Goal: Information Seeking & Learning: Learn about a topic

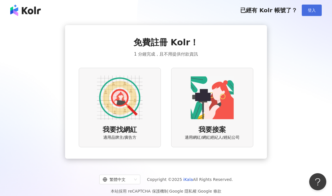
click at [312, 7] on button "登入" at bounding box center [311, 10] width 20 height 11
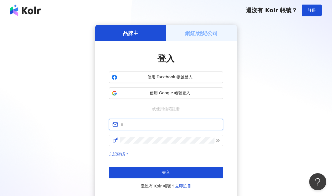
type input "**********"
click at [166, 128] on span "**********" at bounding box center [166, 124] width 114 height 11
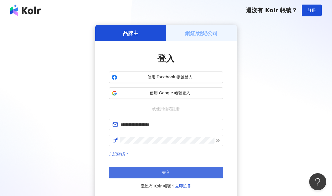
click at [150, 173] on button "登入" at bounding box center [166, 172] width 114 height 11
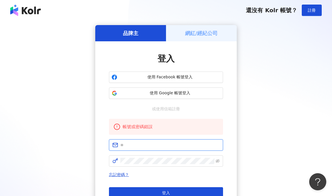
type input "**********"
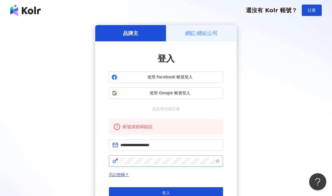
click at [215, 161] on span at bounding box center [166, 160] width 114 height 11
click at [89, 158] on div "**********" at bounding box center [166, 123] width 318 height 196
click at [216, 162] on icon "eye-invisible" at bounding box center [217, 161] width 4 height 4
click at [95, 156] on div "**********" at bounding box center [165, 131] width 141 height 180
click at [186, 187] on div "忘記密碼？ 登入 還沒有 Kolr 帳號？ 立即註冊" at bounding box center [166, 190] width 114 height 39
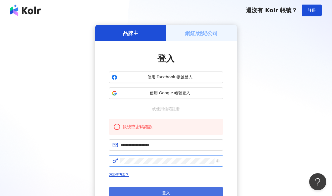
click at [184, 188] on button "登入" at bounding box center [166, 192] width 114 height 11
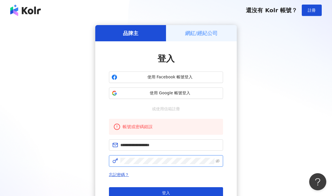
click at [81, 157] on div "**********" at bounding box center [166, 123] width 318 height 196
click button "登入" at bounding box center [166, 192] width 114 height 11
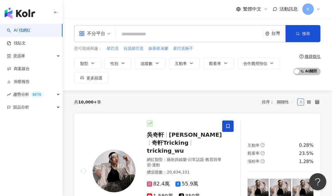
click at [129, 30] on input "search" at bounding box center [189, 34] width 142 height 11
type input "*"
type input "*****"
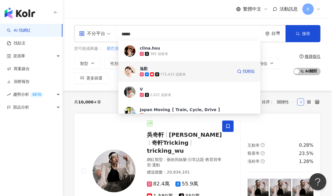
click at [167, 72] on div "772,415 追蹤者" at bounding box center [186, 75] width 93 height 6
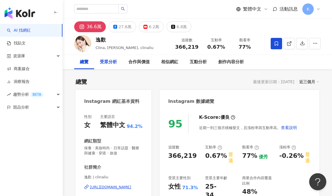
click at [100, 61] on div "受眾分析" at bounding box center [108, 62] width 17 height 7
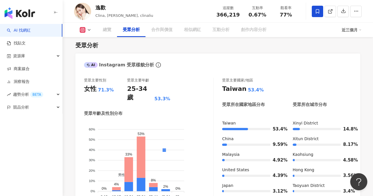
scroll to position [484, 0]
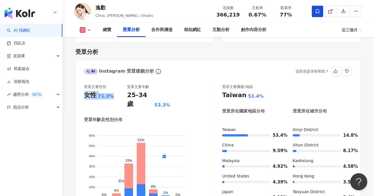
drag, startPoint x: 112, startPoint y: 93, endPoint x: 85, endPoint y: 92, distance: 26.5
click at [85, 92] on div "女性 71.3%" at bounding box center [105, 95] width 43 height 9
copy div "女性 71.3%"
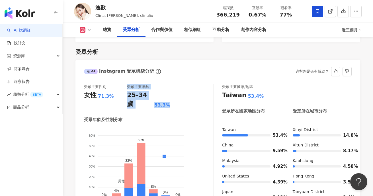
drag, startPoint x: 123, startPoint y: 90, endPoint x: 165, endPoint y: 95, distance: 41.8
click at [165, 95] on div "受眾主要性別 女性 71.3% 受眾主要年齡 25-34 歲 53.3%" at bounding box center [148, 96] width 129 height 24
click at [170, 91] on div "受眾主要性別 女性 71.3% 受眾主要年齡 25-34 歲 53.3%" at bounding box center [148, 96] width 129 height 24
drag, startPoint x: 170, startPoint y: 92, endPoint x: 130, endPoint y: 91, distance: 39.9
click at [130, 91] on div "25-34 歲 53.3%" at bounding box center [148, 100] width 43 height 18
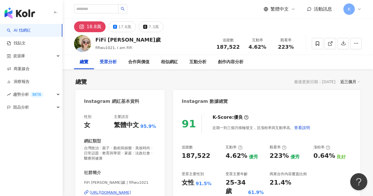
click at [113, 63] on div "受眾分析" at bounding box center [108, 62] width 17 height 7
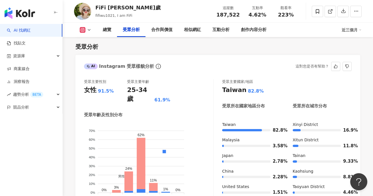
scroll to position [511, 0]
drag, startPoint x: 111, startPoint y: 92, endPoint x: 85, endPoint y: 93, distance: 26.2
click at [85, 93] on div "女性 91.5%" at bounding box center [105, 89] width 43 height 9
copy div "女性 91.5%"
drag, startPoint x: 181, startPoint y: 87, endPoint x: 128, endPoint y: 89, distance: 53.9
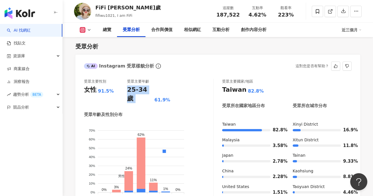
click at [128, 89] on div "受眾主要性別 女性 91.5% 受眾主要年齡 25-34 歲 61.9%" at bounding box center [148, 91] width 129 height 24
drag, startPoint x: 126, startPoint y: 92, endPoint x: 174, endPoint y: 92, distance: 47.3
click at [174, 92] on div "受眾主要性別 女性 91.5% 受眾主要年齡 25-34 歲 61.9%" at bounding box center [148, 91] width 129 height 24
click at [187, 92] on div "受眾主要性別 女性 91.5% 受眾主要年齡 25-34 歲 61.9%" at bounding box center [148, 91] width 129 height 24
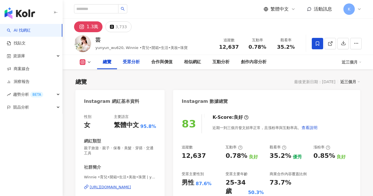
click at [134, 62] on div "受眾分析" at bounding box center [131, 62] width 17 height 7
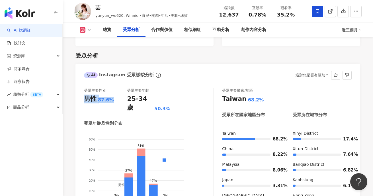
drag, startPoint x: 119, startPoint y: 94, endPoint x: 82, endPoint y: 93, distance: 36.2
click at [82, 93] on div "受眾主要性別 男性 87.6% 受眾主要年齡 25-34 歲 50.3% 受眾年齡及性別分布 男性 女性 60% 60% 50% 50% 40% 40% 30…" at bounding box center [218, 153] width 285 height 142
copy div "男性 87.6%"
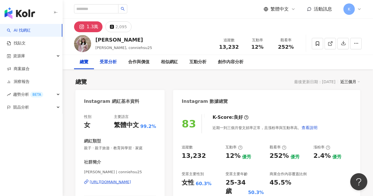
click at [94, 62] on div "受眾分析" at bounding box center [108, 62] width 28 height 14
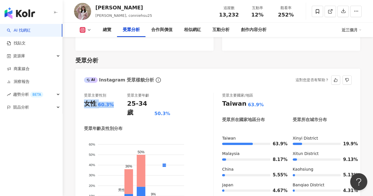
drag, startPoint x: 112, startPoint y: 92, endPoint x: 84, endPoint y: 91, distance: 27.9
click at [84, 99] on div "女性 60.3%" at bounding box center [105, 103] width 43 height 9
copy div "女性 60.3%"
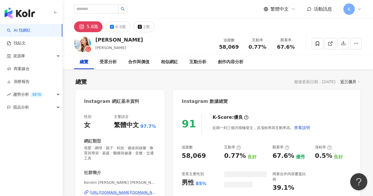
click at [109, 63] on div "受眾分析" at bounding box center [108, 62] width 17 height 7
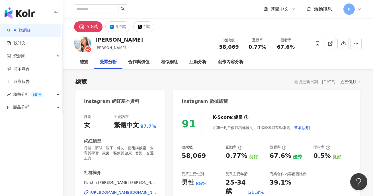
scroll to position [487, 0]
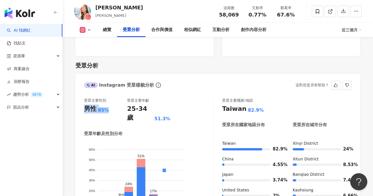
drag, startPoint x: 92, startPoint y: 92, endPoint x: 84, endPoint y: 91, distance: 7.5
click at [84, 105] on div "男性 85%" at bounding box center [105, 109] width 43 height 9
copy div "男性 85%"
click at [165, 131] on div "受眾年齡及性別分布 男性 女性 60% 60% 50% 50% 40% 40% 30% 30% 20% 20% 10% 10% 0% 0% 0% 3% 24%…" at bounding box center [148, 178] width 129 height 95
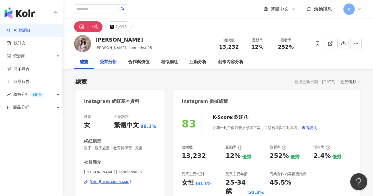
click at [115, 60] on div "受眾分析" at bounding box center [108, 62] width 17 height 7
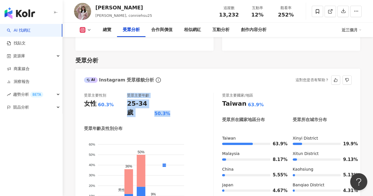
drag, startPoint x: 170, startPoint y: 89, endPoint x: 121, endPoint y: 89, distance: 48.7
click at [121, 93] on div "受眾主要性別 女性 60.3% 受眾主要年齡 25-34 歲 50.3%" at bounding box center [148, 105] width 129 height 24
copy div "受眾主要年齡 25-34 歲 50.3%"
click at [176, 96] on div "受眾主要性別 女性 60.3% 受眾主要年齡 25-34 歲 50.3% 受眾年齡及性別分布 男性 女性 60% 60% 50% 50% 40% 40% 30…" at bounding box center [149, 157] width 130 height 128
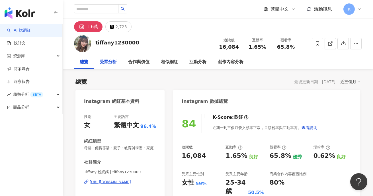
click at [100, 62] on div "受眾分析" at bounding box center [108, 62] width 17 height 7
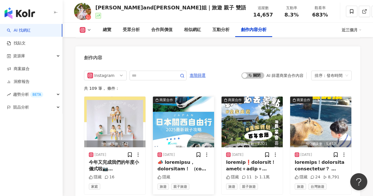
scroll to position [1738, 0]
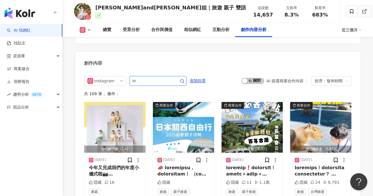
click at [143, 77] on input "text" at bounding box center [152, 80] width 40 height 7
type input "*"
